Goal: Information Seeking & Learning: Learn about a topic

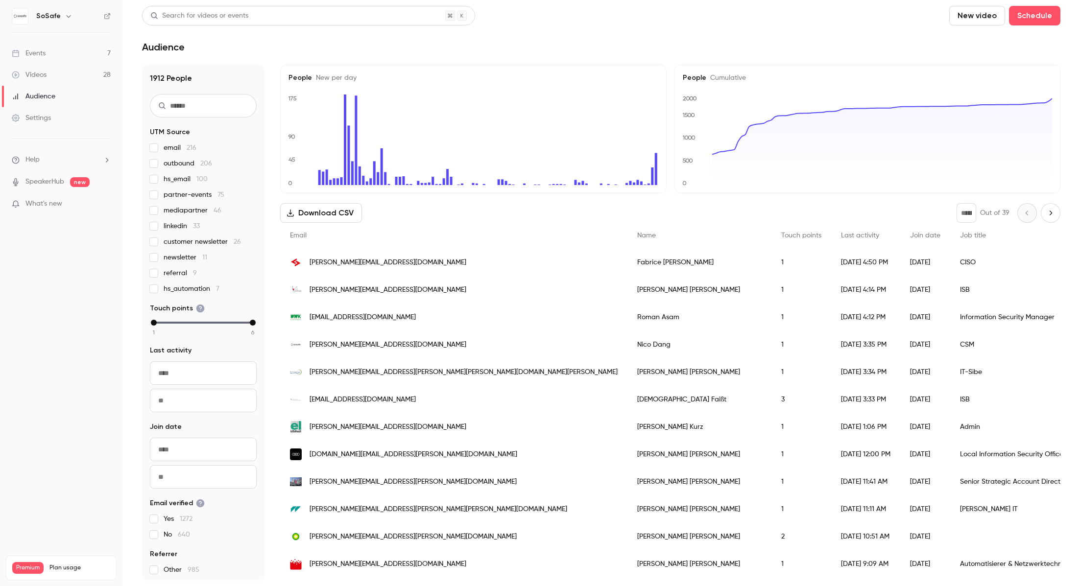
click at [37, 50] on div "Events" at bounding box center [29, 53] width 34 height 10
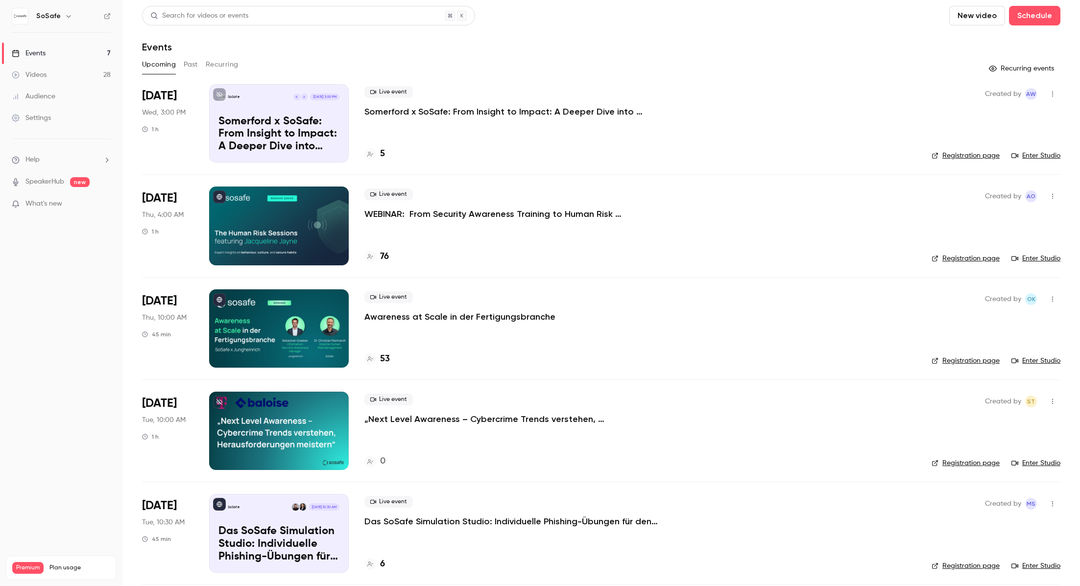
click at [304, 134] on p "Somerford x SoSafe: From Insight to Impact: A Deeper Dive into Behavioral Scien…" at bounding box center [278, 135] width 121 height 38
